Goal: Information Seeking & Learning: Learn about a topic

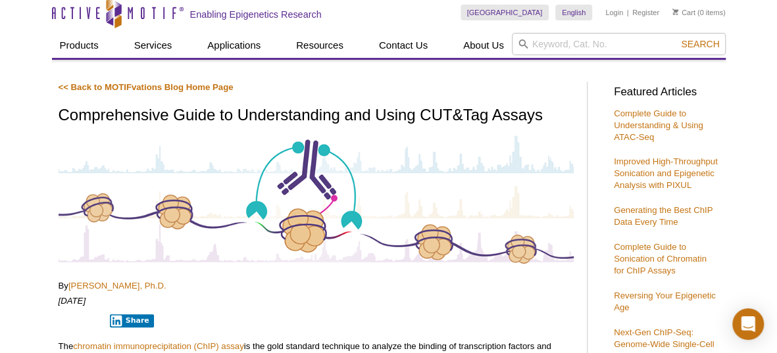
scroll to position [53, 0]
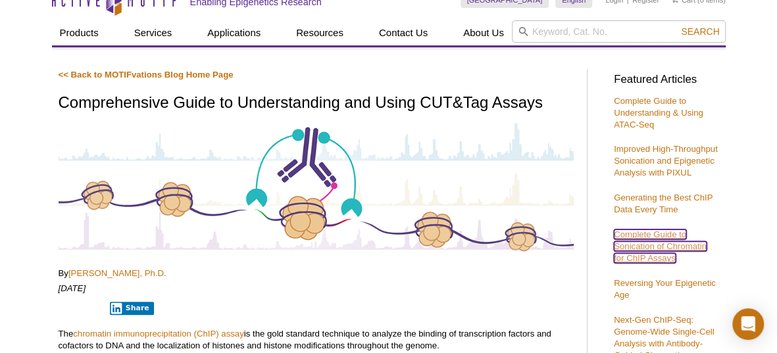
click at [651, 243] on link "Complete Guide to Sonication of Chromatin for ChIP Assays" at bounding box center [660, 247] width 93 height 34
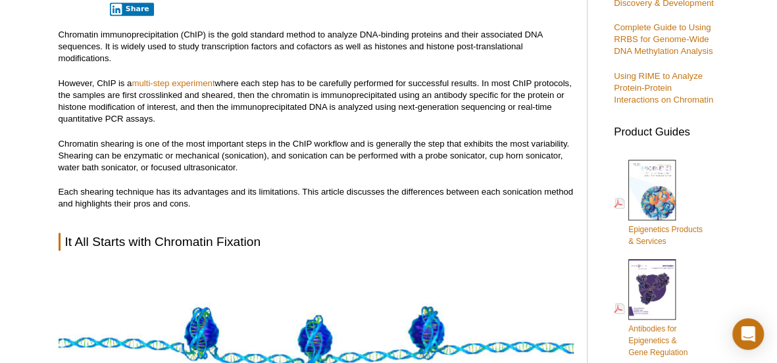
scroll to position [390, 0]
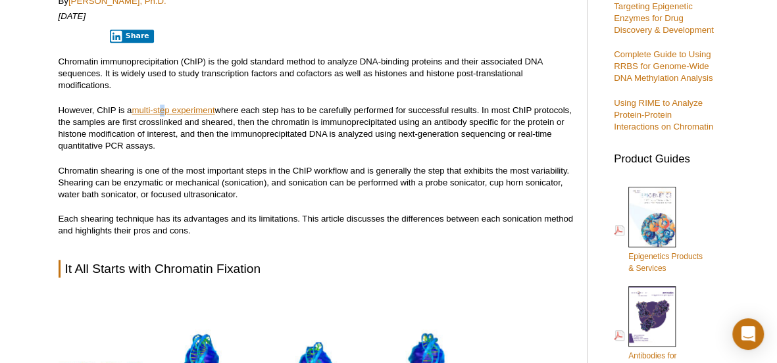
drag, startPoint x: 181, startPoint y: 102, endPoint x: 167, endPoint y: 109, distance: 15.3
drag, startPoint x: 167, startPoint y: 109, endPoint x: 141, endPoint y: 90, distance: 31.6
click at [141, 90] on p "Chromatin immunoprecipitation (ChIP) is the gold standard method to analyze DNA…" at bounding box center [316, 74] width 515 height 36
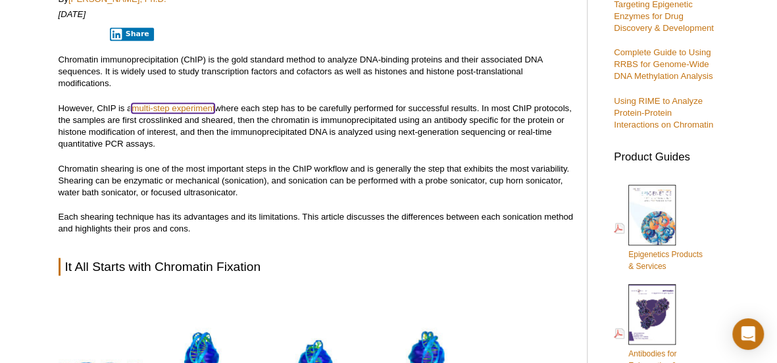
scroll to position [391, 0]
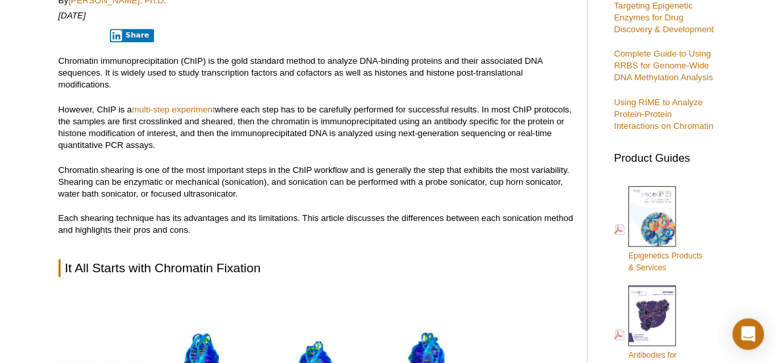
click at [430, 126] on p "However, ChIP is a multi-step experiment where each step has to be carefully pe…" at bounding box center [316, 127] width 515 height 47
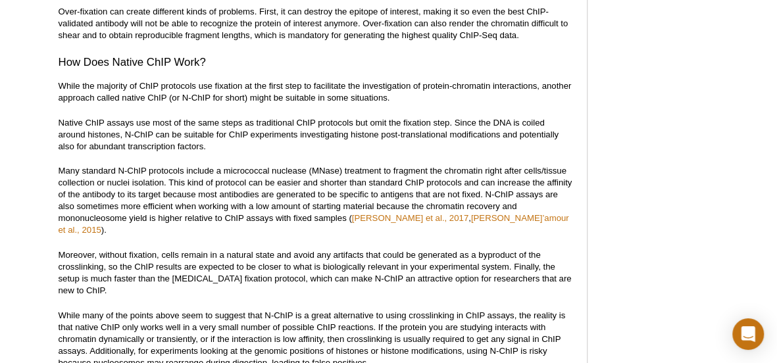
scroll to position [1487, 0]
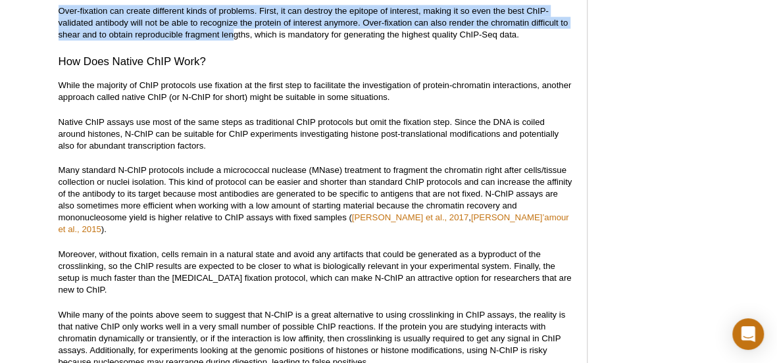
drag, startPoint x: 235, startPoint y: 34, endPoint x: 54, endPoint y: 13, distance: 182.1
copy p "Over-fixation can create different kinds of problems. First, it can destroy the…"
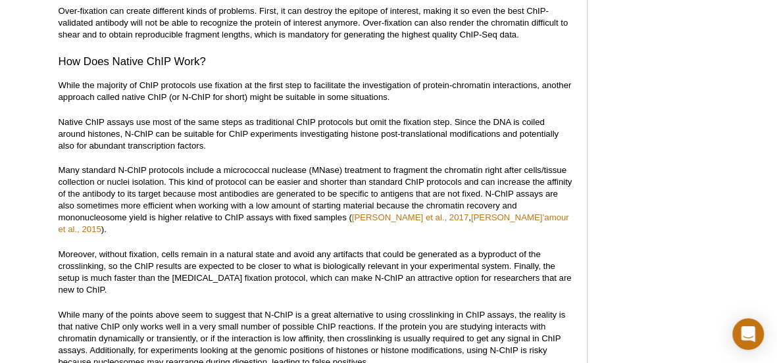
click at [214, 118] on p "Native ChIP assays use most of the same steps as traditional ChIP protocols but…" at bounding box center [316, 134] width 515 height 36
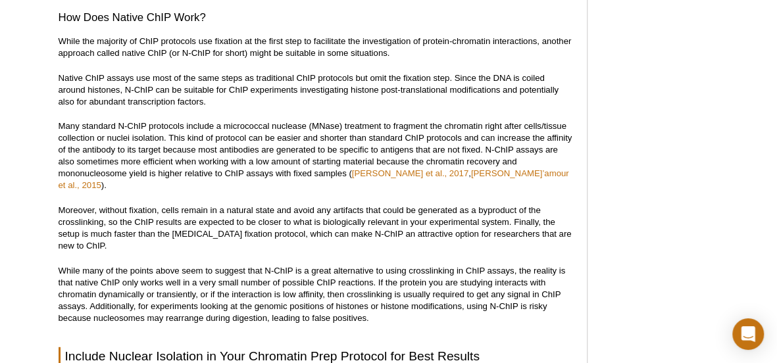
scroll to position [1532, 0]
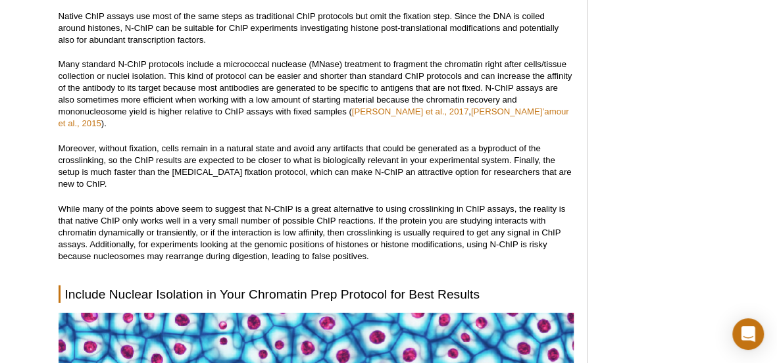
scroll to position [1593, 0]
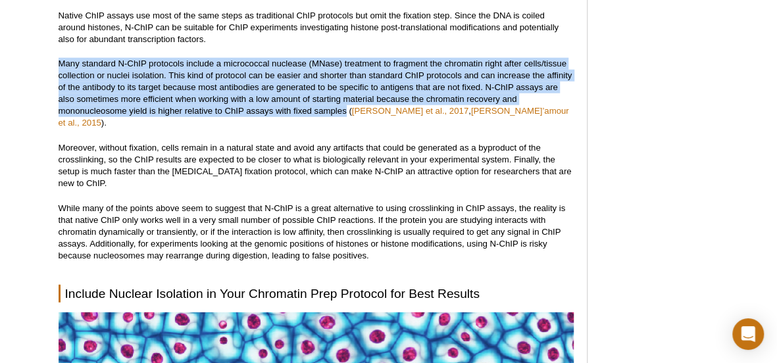
drag, startPoint x: 346, startPoint y: 110, endPoint x: 42, endPoint y: 65, distance: 307.2
copy p "Many standard N-ChIP protocols include a micrococcal nuclease (MNase) treatment…"
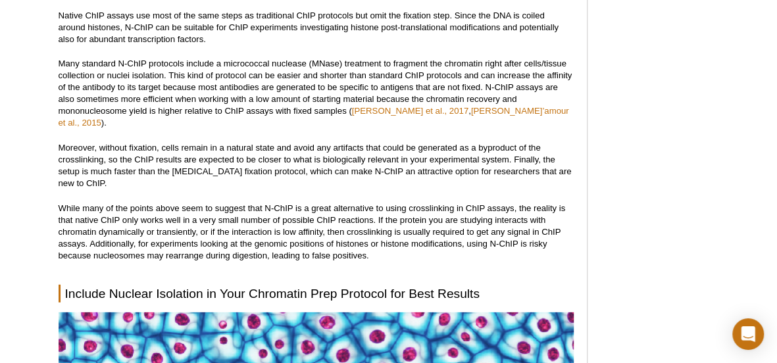
click at [204, 159] on p "Moreover, without fixation, cells remain in a natural state and avoid any artif…" at bounding box center [316, 165] width 515 height 47
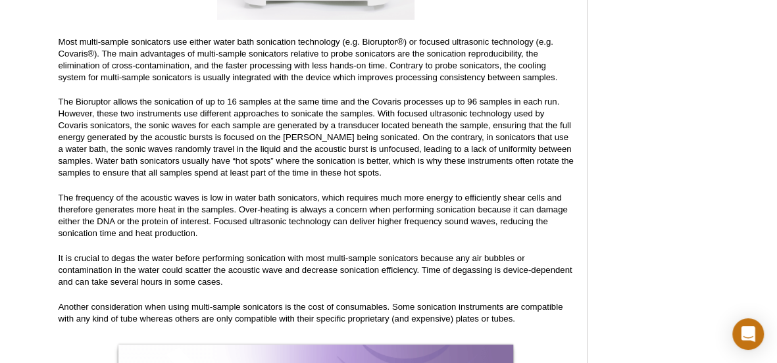
scroll to position [4646, 0]
